Goal: Task Accomplishment & Management: Manage account settings

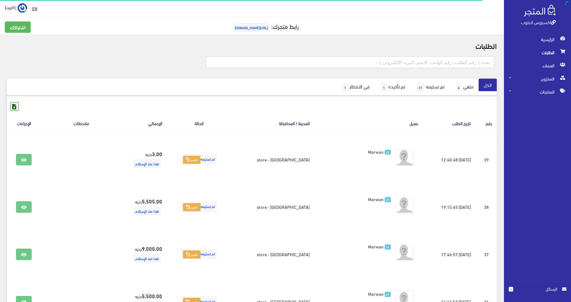
click at [541, 53] on span "الطلبات" at bounding box center [538, 52] width 58 height 13
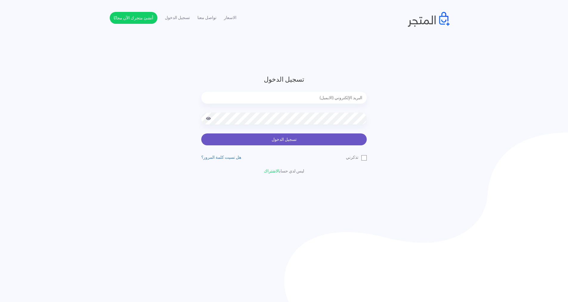
type input "[EMAIL_ADDRESS][DOMAIN_NAME]"
click at [313, 138] on button "تسجيل الدخول" at bounding box center [284, 140] width 166 height 12
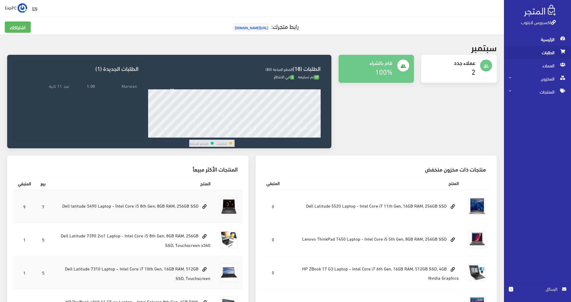
click at [550, 50] on span "الطلبات" at bounding box center [538, 52] width 58 height 13
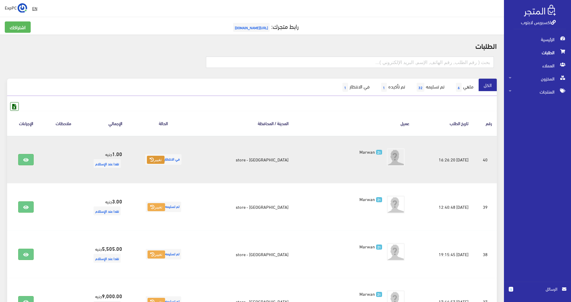
click at [165, 162] on button "تغيير" at bounding box center [156, 160] width 18 height 8
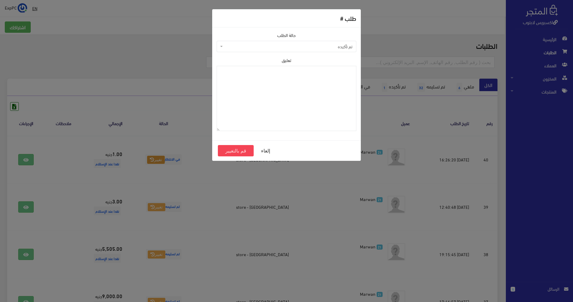
click at [316, 47] on span "تم تأكيده" at bounding box center [288, 47] width 128 height 6
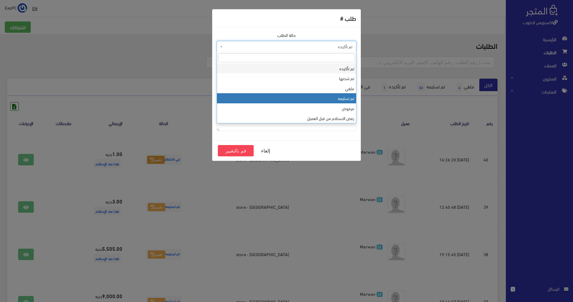
select select "4"
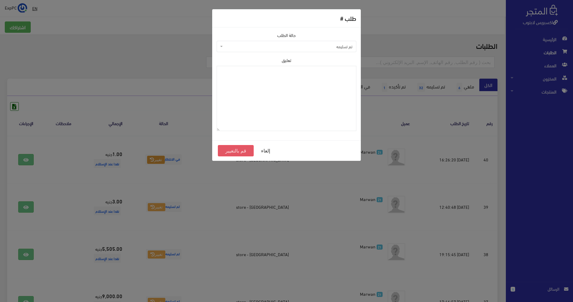
click at [231, 150] on button "قم بالتغيير" at bounding box center [236, 150] width 36 height 11
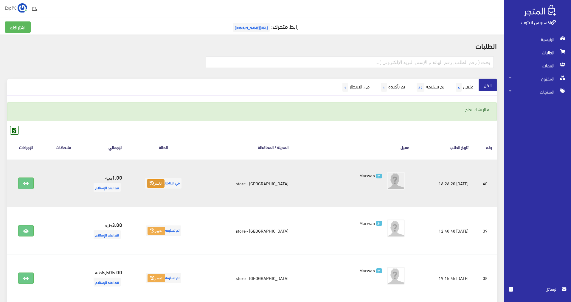
click at [165, 184] on button "تغيير" at bounding box center [156, 184] width 18 height 8
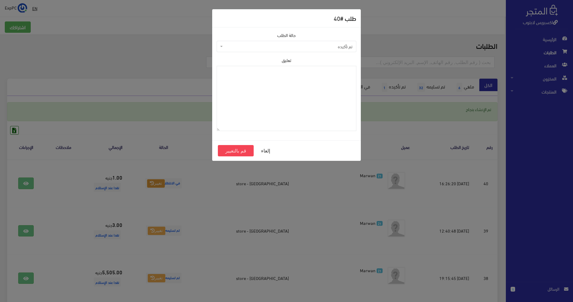
click at [316, 50] on span "تم تأكيده" at bounding box center [288, 47] width 128 height 6
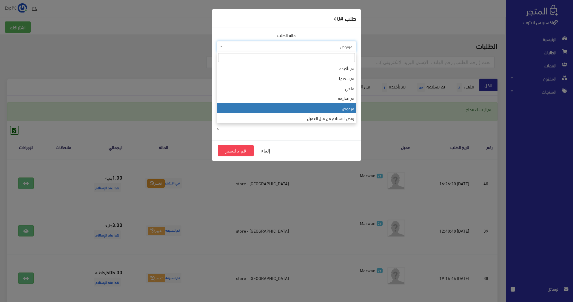
click at [319, 46] on span "مرفوض" at bounding box center [288, 47] width 128 height 6
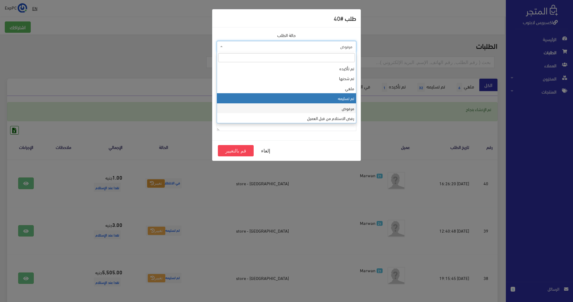
select select "4"
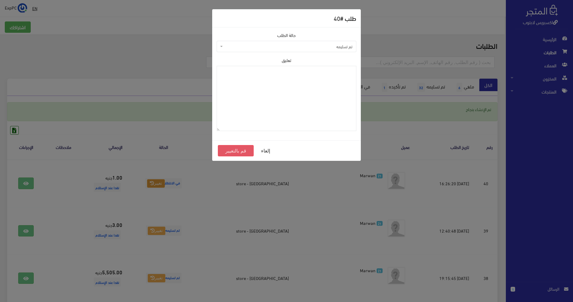
click at [232, 152] on button "قم بالتغيير" at bounding box center [236, 150] width 36 height 11
